Goal: Task Accomplishment & Management: Manage account settings

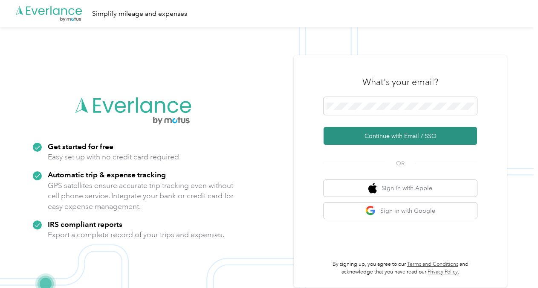
click at [414, 134] on button "Continue with Email / SSO" at bounding box center [401, 136] width 154 height 18
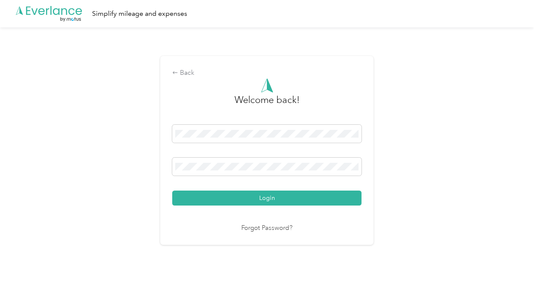
click at [309, 206] on div "Welcome back! Login Forgot Password?" at bounding box center [266, 155] width 189 height 155
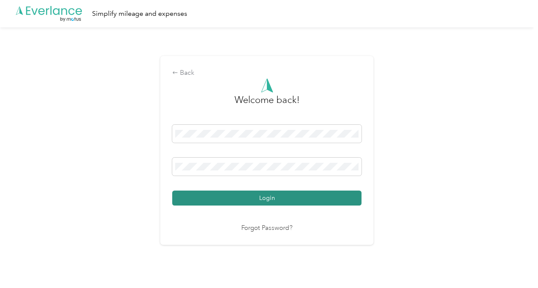
click at [309, 203] on button "Login" at bounding box center [266, 197] width 189 height 15
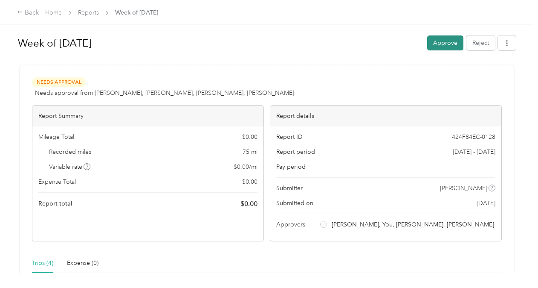
click at [440, 40] on button "Approve" at bounding box center [446, 42] width 36 height 15
